Goal: Task Accomplishment & Management: Complete application form

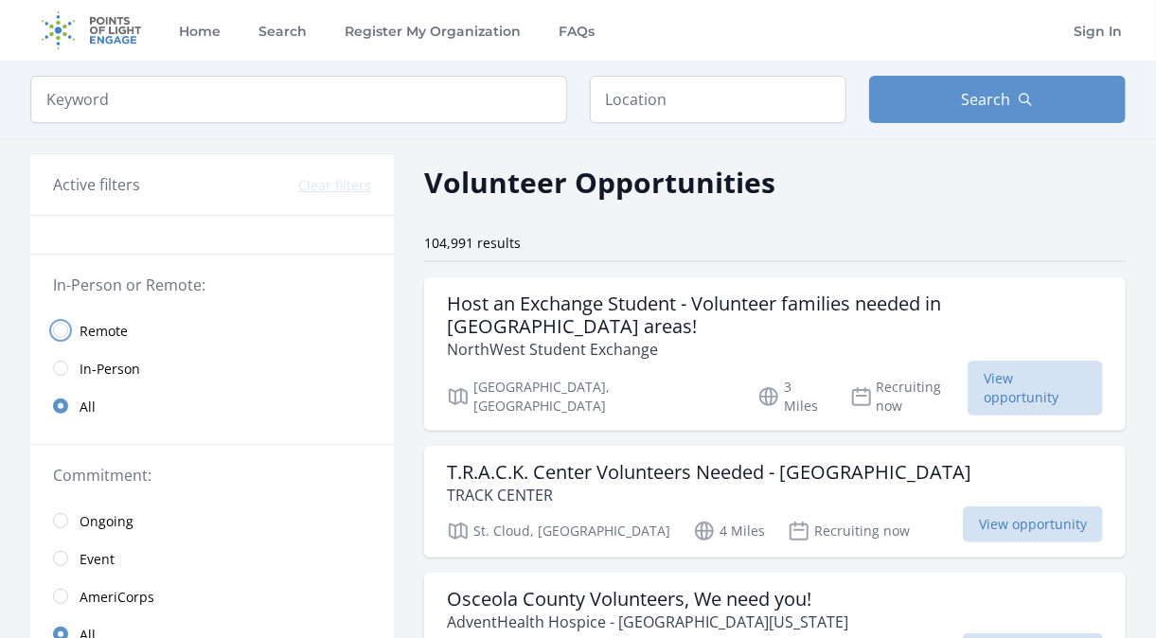
click at [54, 331] on input "radio" at bounding box center [60, 330] width 15 height 15
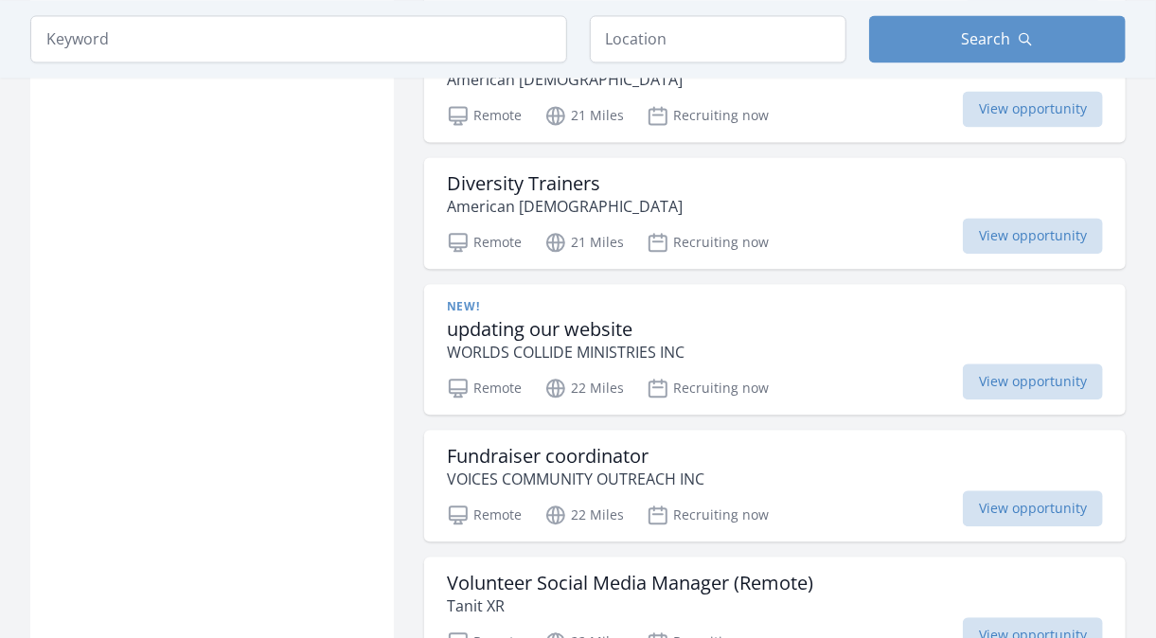
scroll to position [1771, 0]
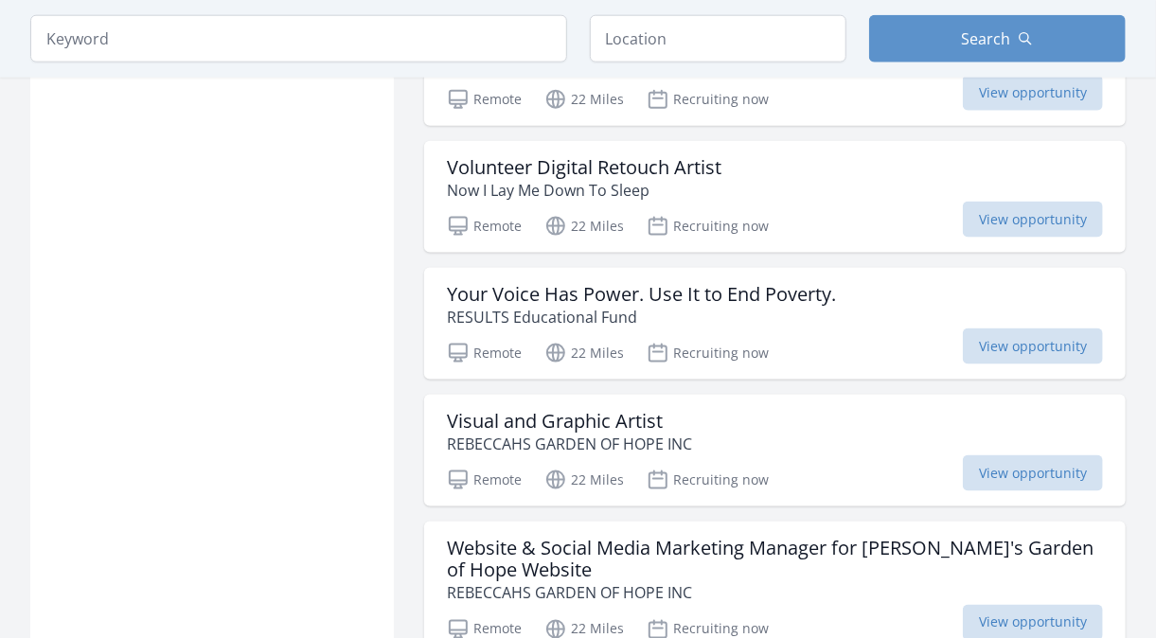
scroll to position [4203, 0]
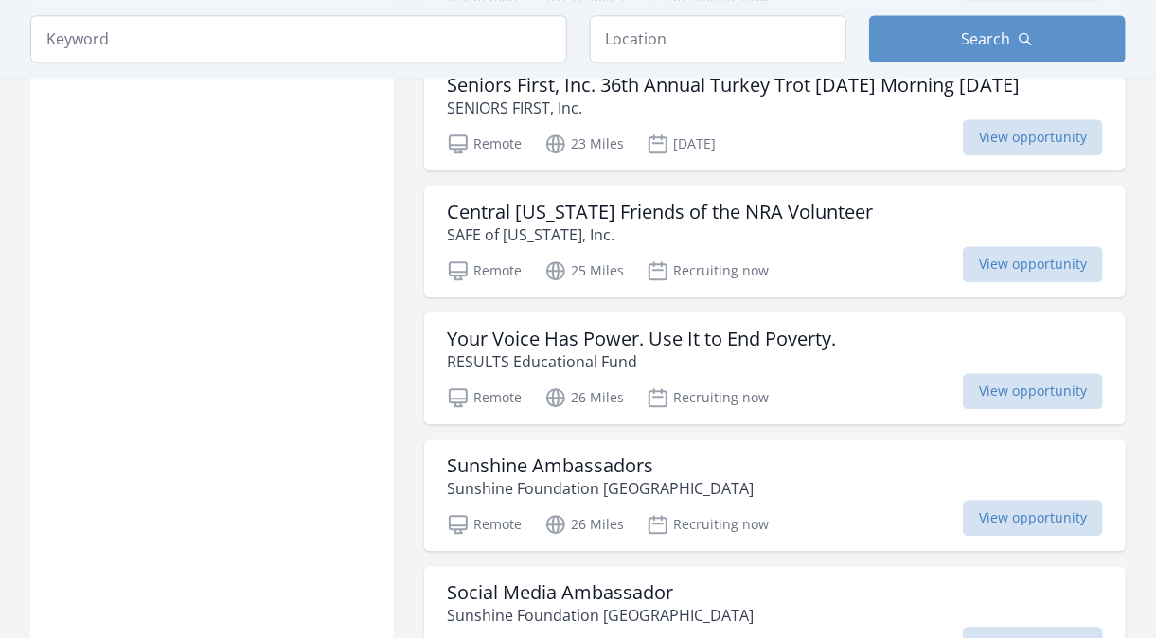
scroll to position [5342, 0]
click at [526, 349] on h3 "Your Voice Has Power. Use It to End Poverty." at bounding box center [641, 338] width 389 height 23
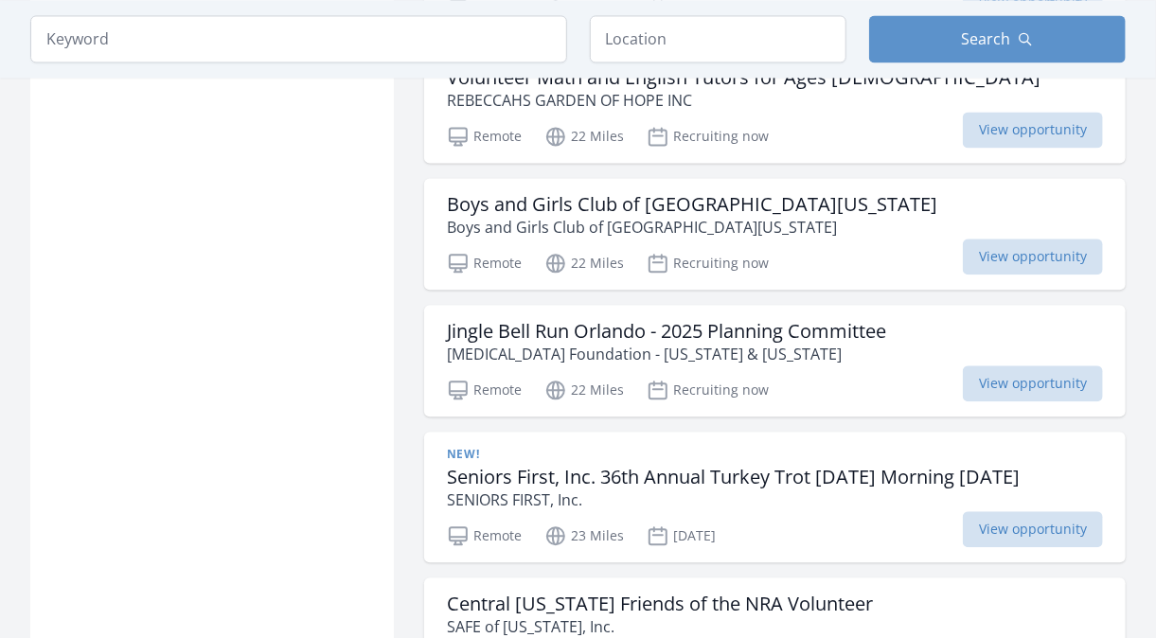
scroll to position [4946, 0]
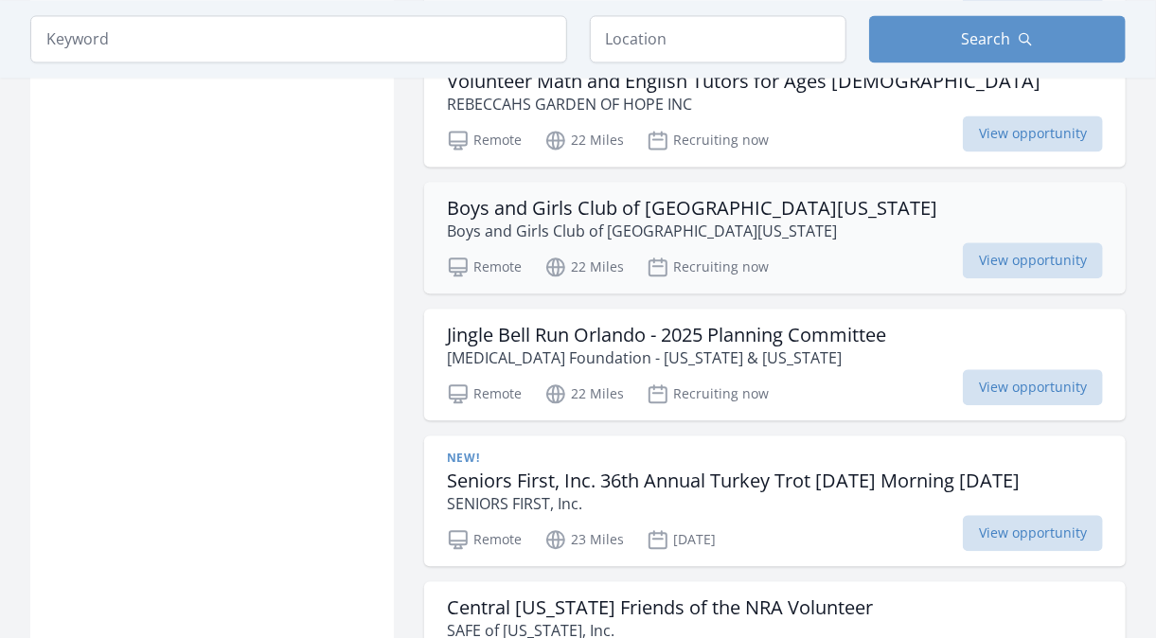
click at [526, 220] on h3 "Boys and Girls Club of Central Florida" at bounding box center [692, 208] width 490 height 23
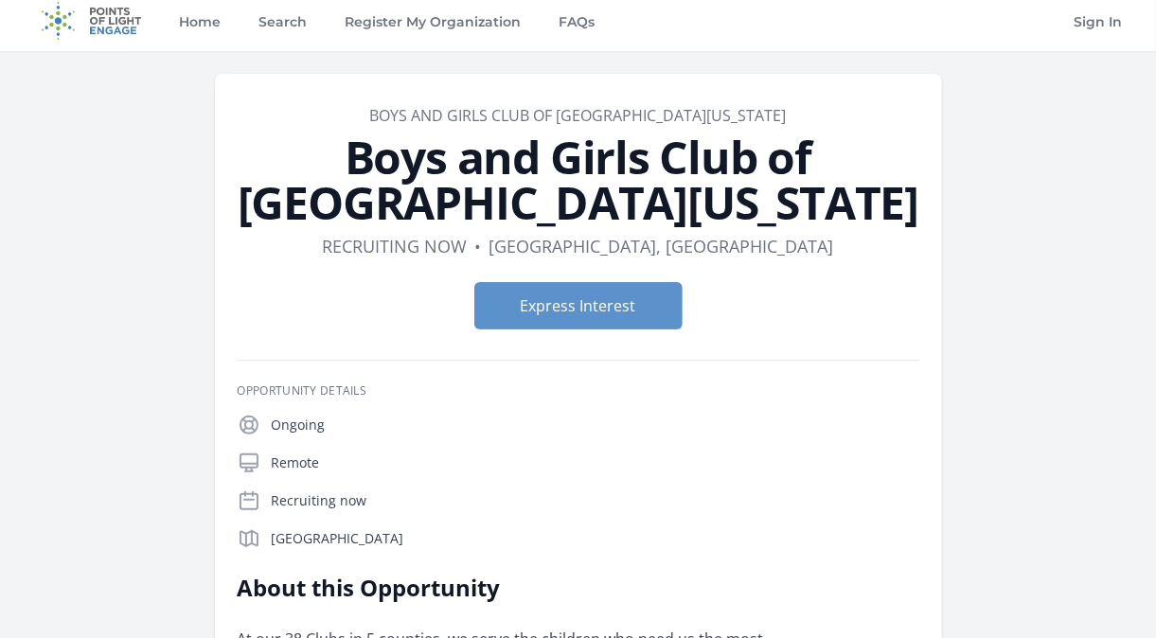
scroll to position [8, 0]
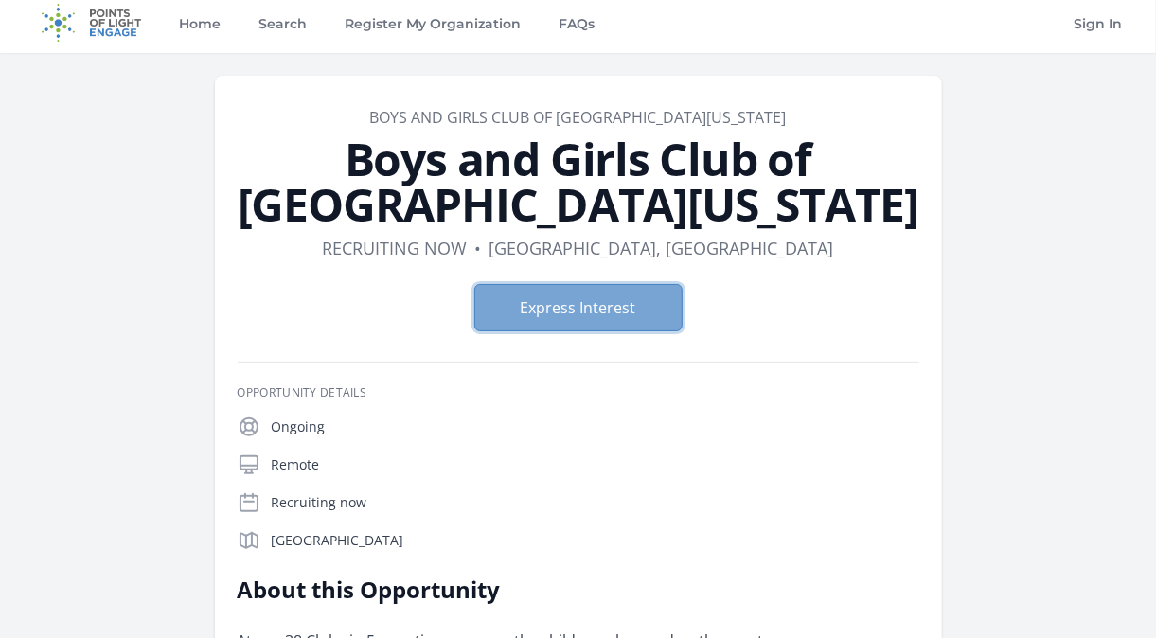
click at [579, 314] on button "Express Interest" at bounding box center [578, 307] width 208 height 47
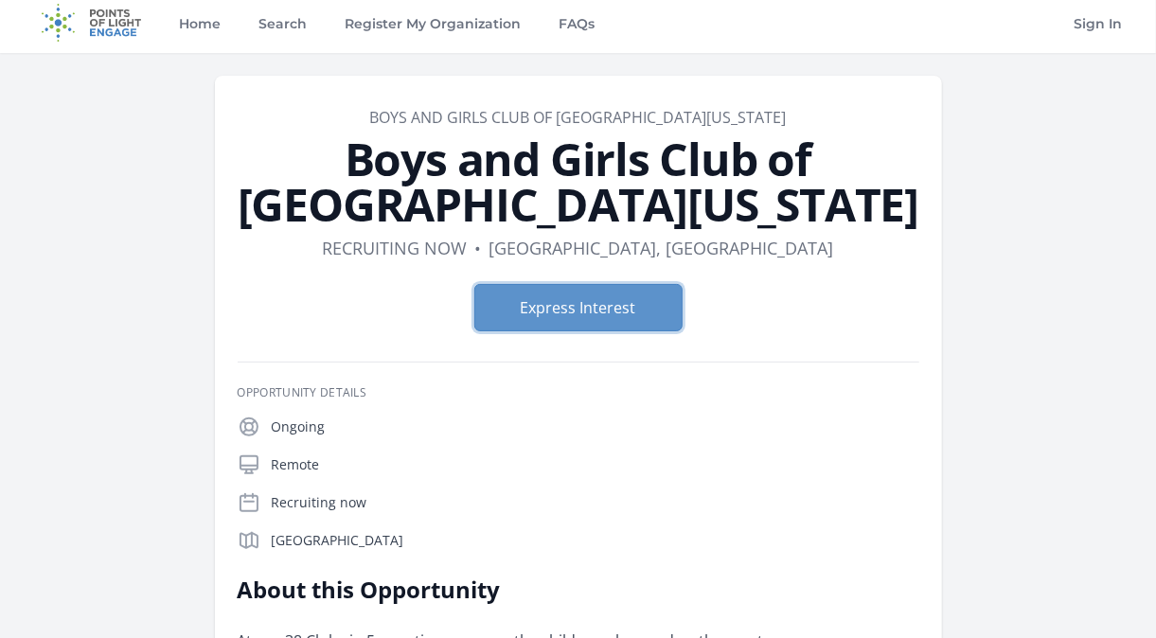
scroll to position [0, 0]
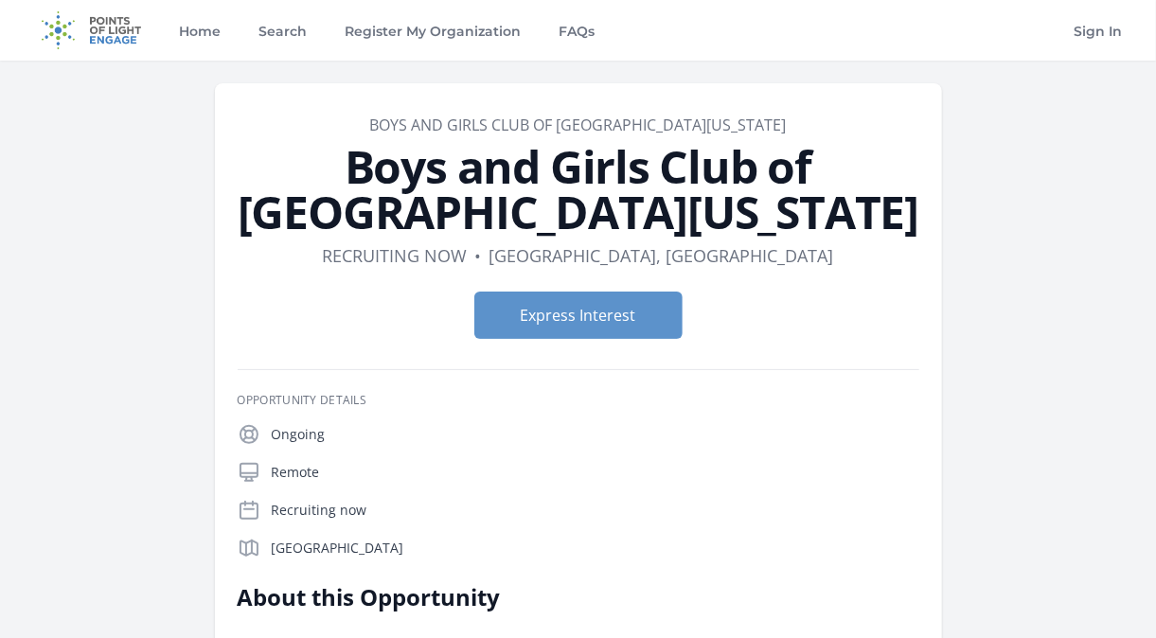
click at [106, 32] on img at bounding box center [91, 30] width 122 height 61
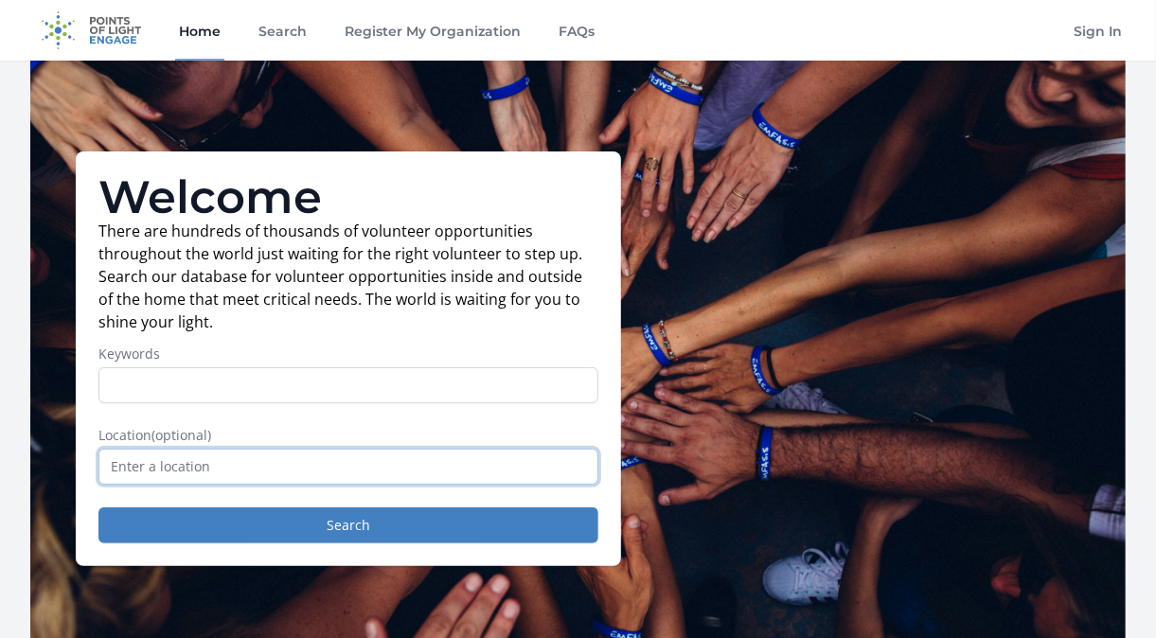
click at [300, 476] on input "text" at bounding box center [348, 467] width 500 height 36
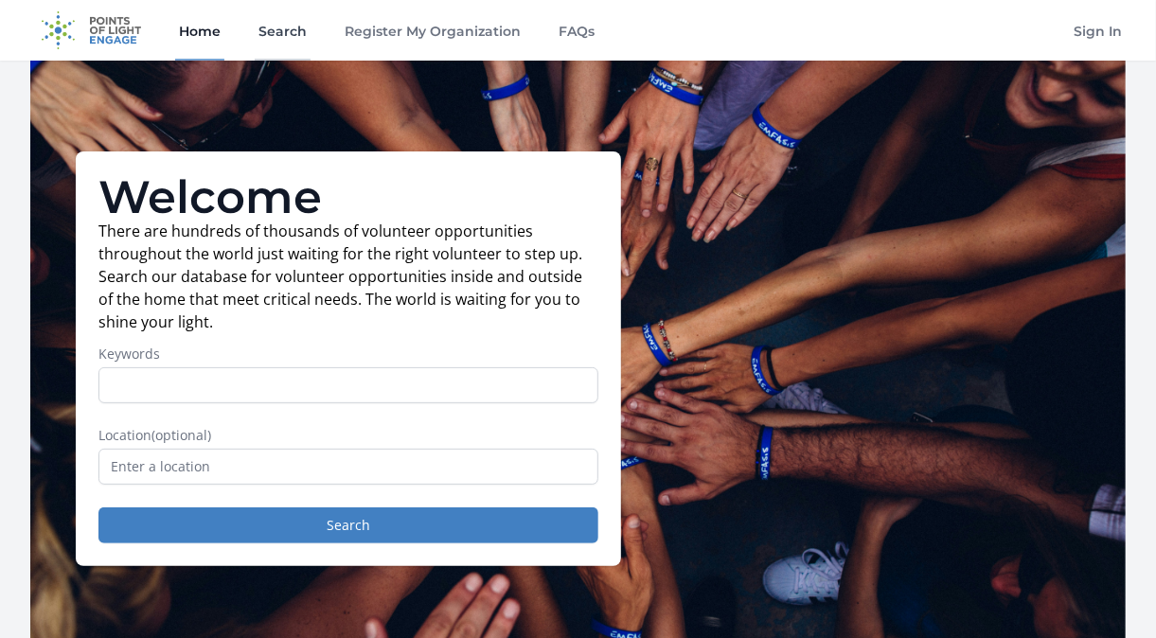
click at [284, 26] on link "Search" at bounding box center [283, 30] width 56 height 61
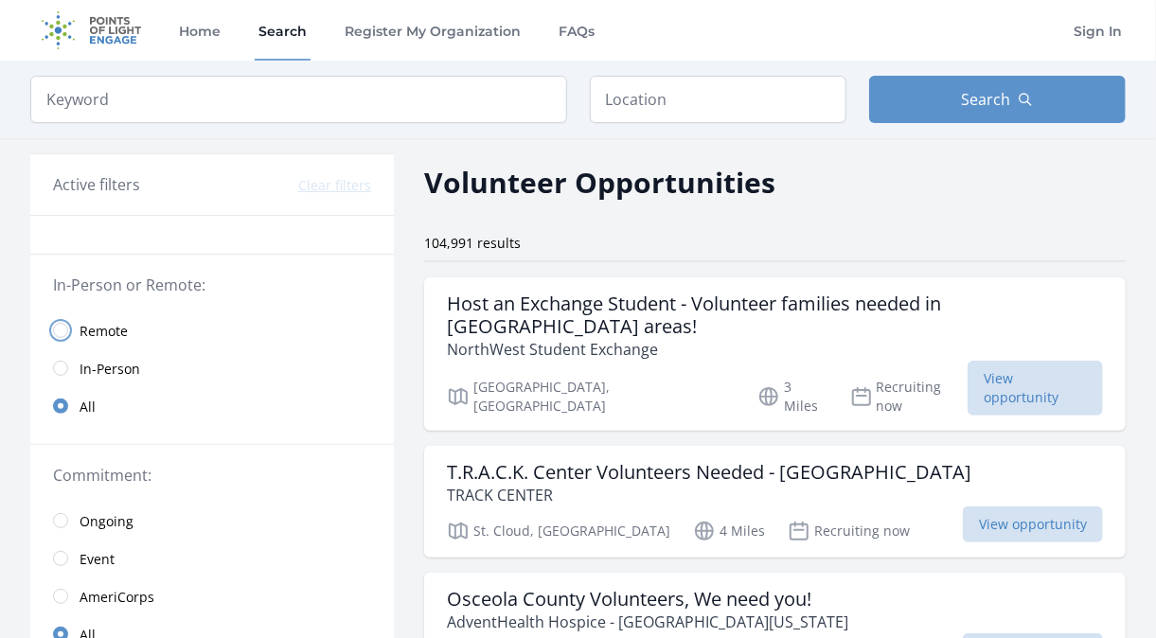
click at [61, 335] on input "radio" at bounding box center [60, 330] width 15 height 15
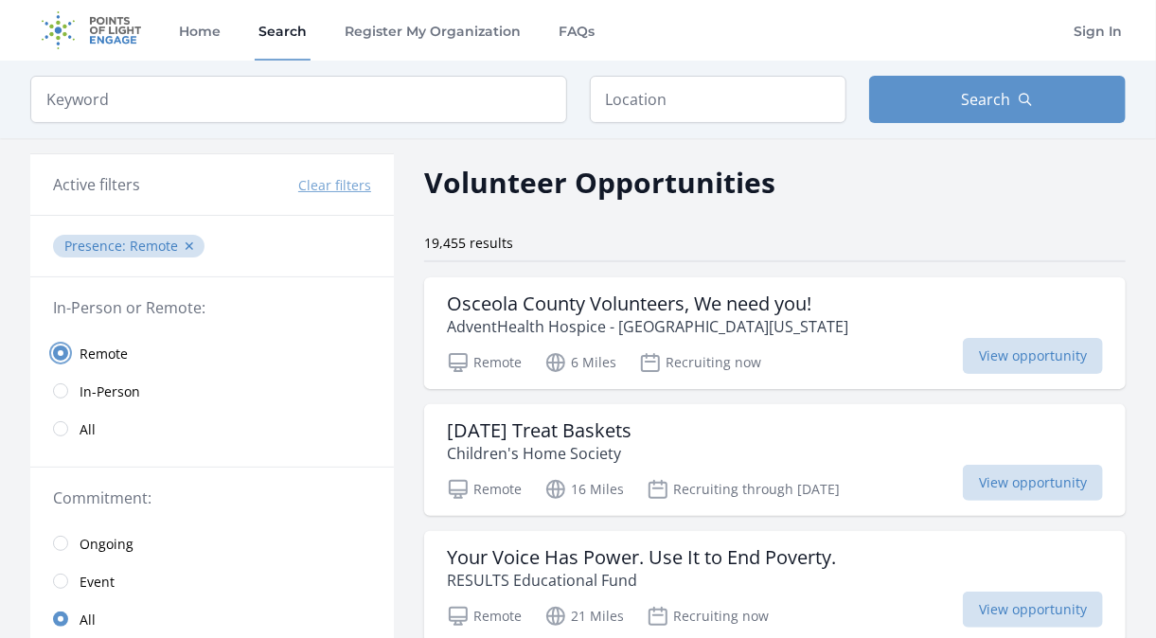
click at [66, 351] on input "radio" at bounding box center [60, 353] width 15 height 15
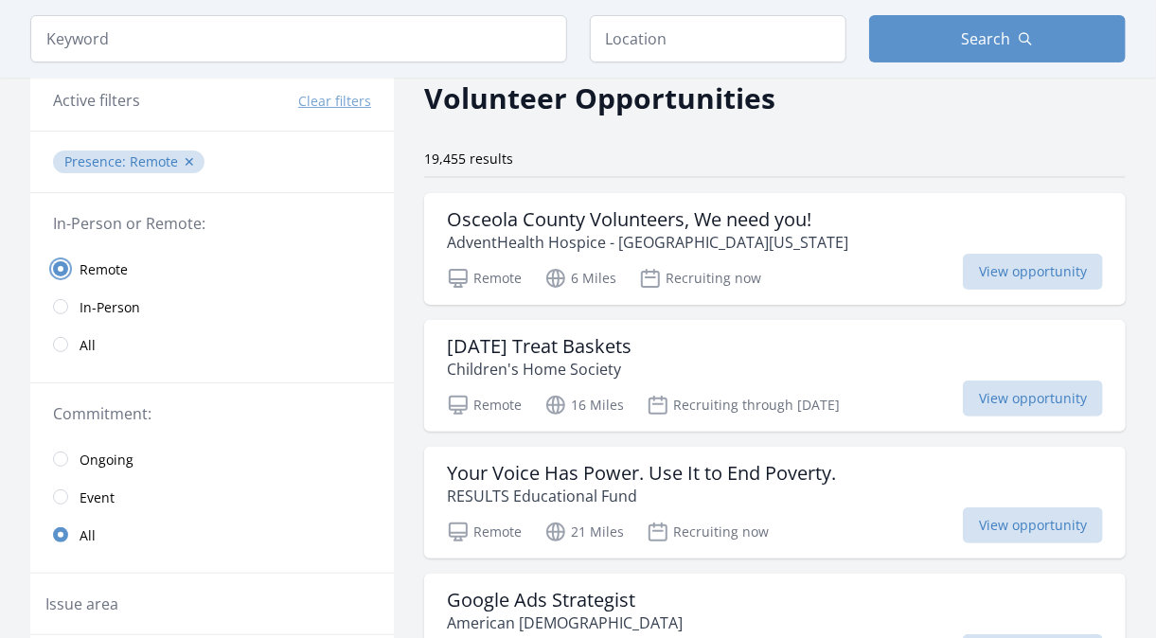
scroll to position [85, 0]
click at [593, 230] on p "AdventHealth Hospice - Central Florida" at bounding box center [647, 241] width 401 height 23
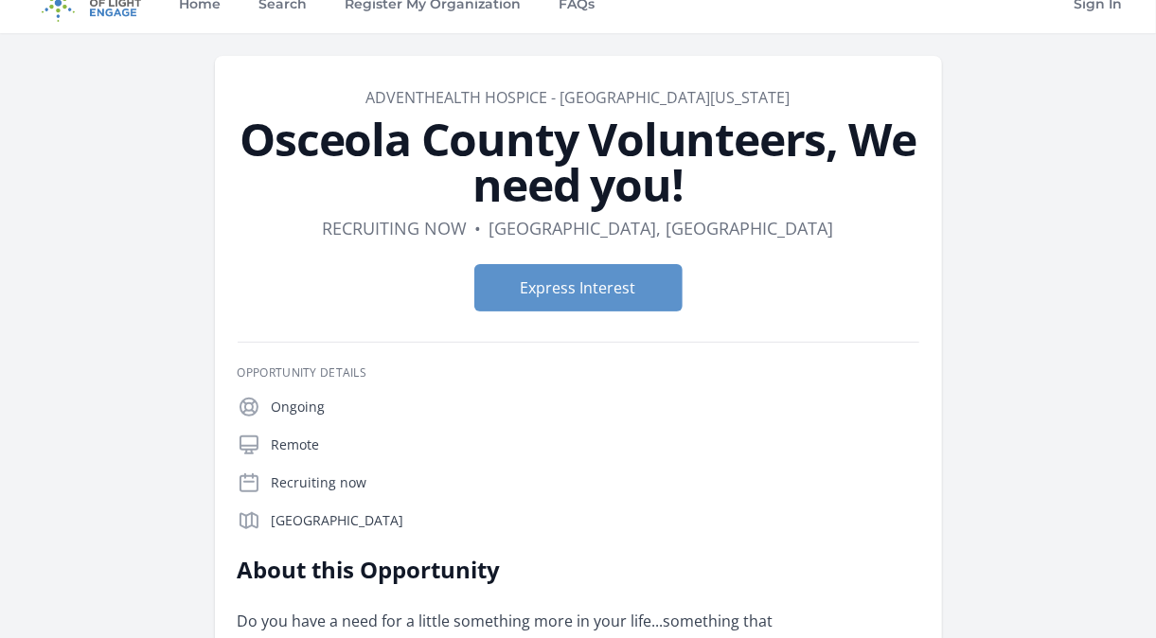
scroll to position [6, 0]
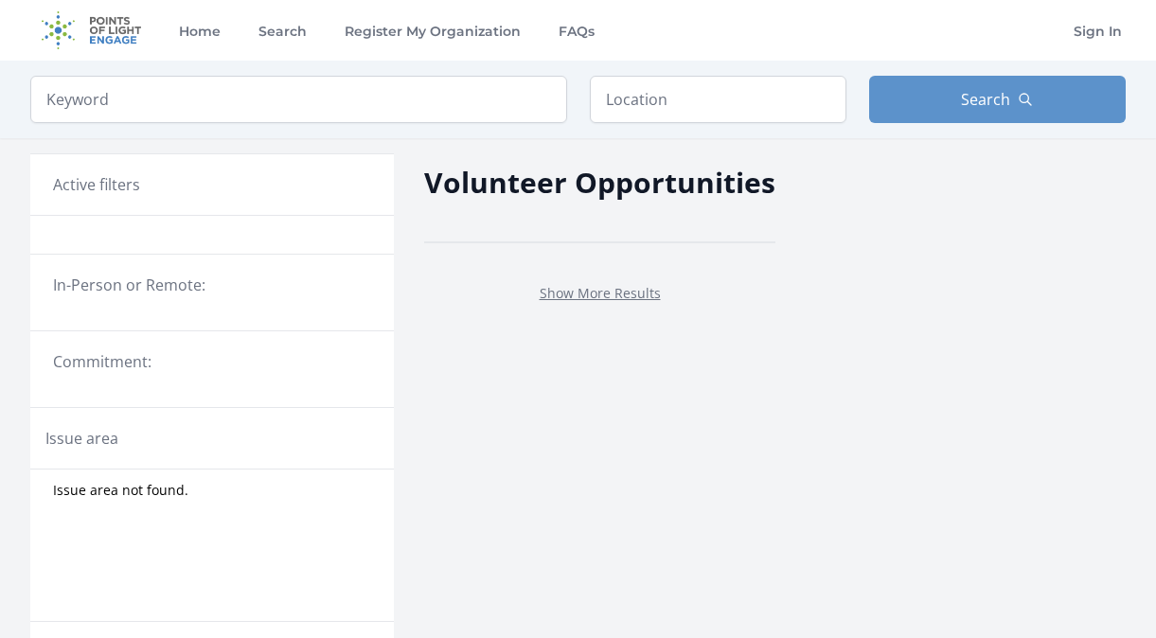
scroll to position [85, 0]
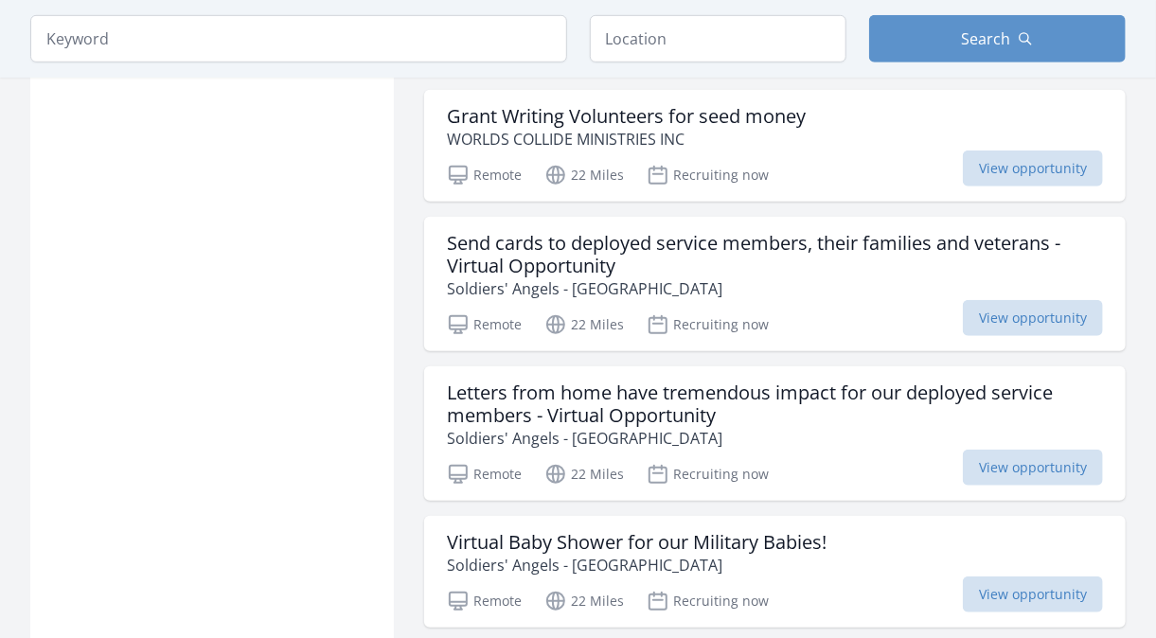
scroll to position [3727, 0]
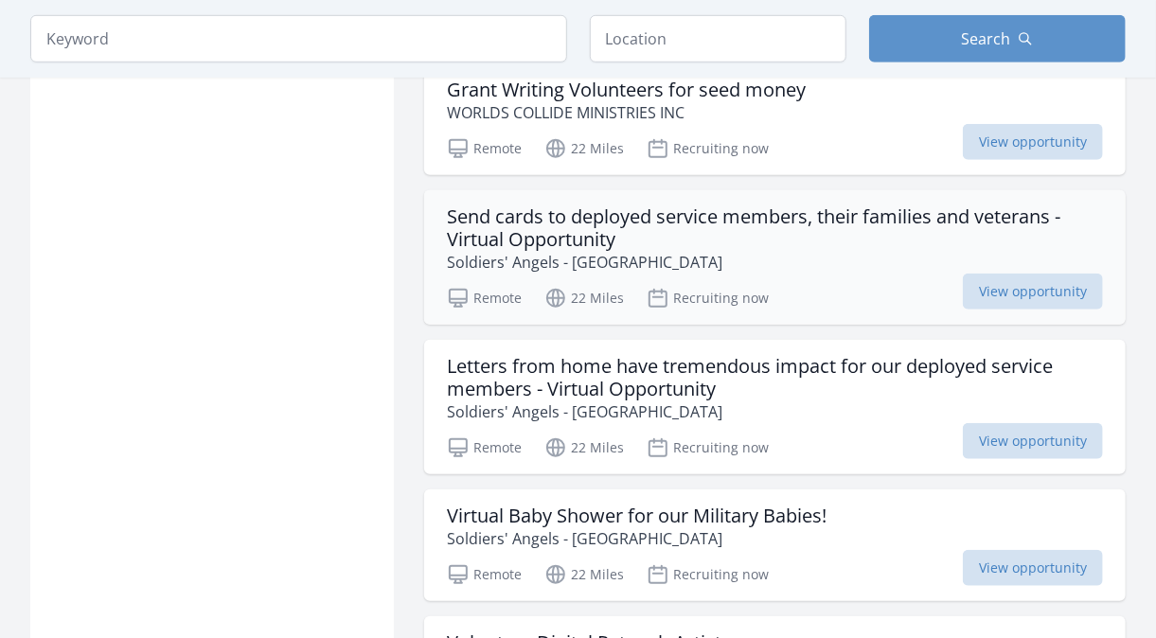
click at [657, 242] on h3 "Send cards to deployed service members, their families and veterans - Virtual O…" at bounding box center [775, 227] width 656 height 45
